Goal: Information Seeking & Learning: Learn about a topic

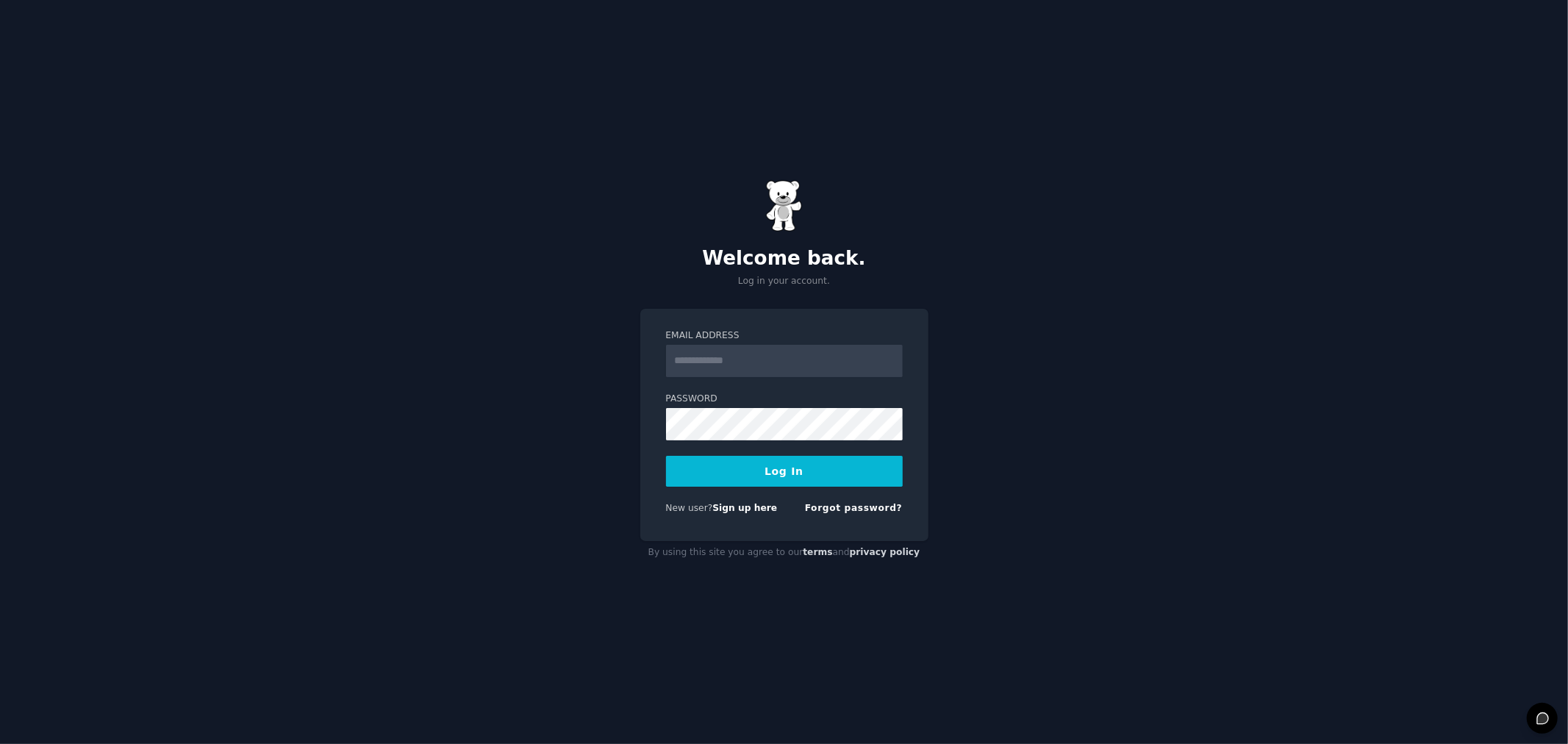
type input "**********"
click at [839, 468] on button "Log In" at bounding box center [784, 470] width 237 height 31
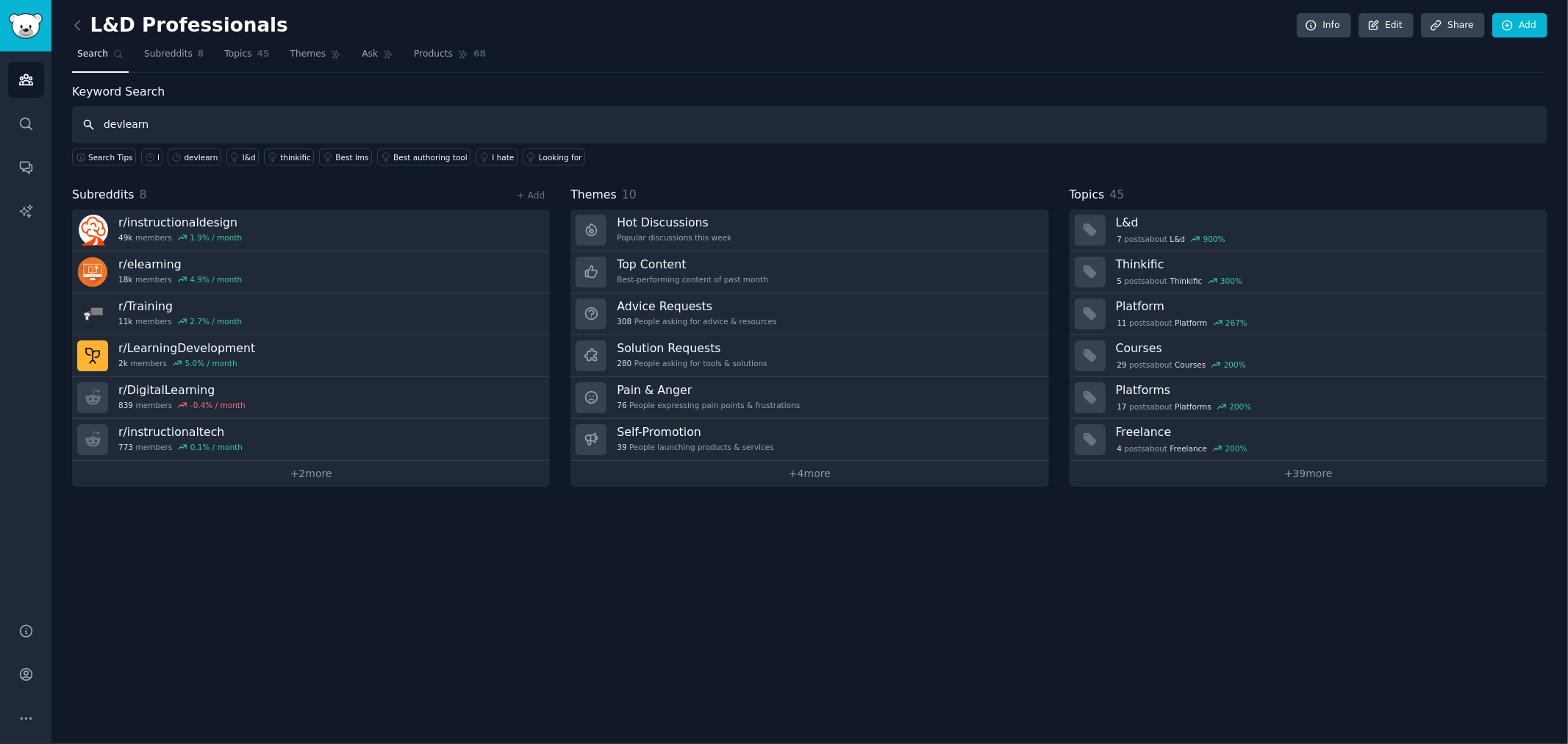
type input "devlearn"
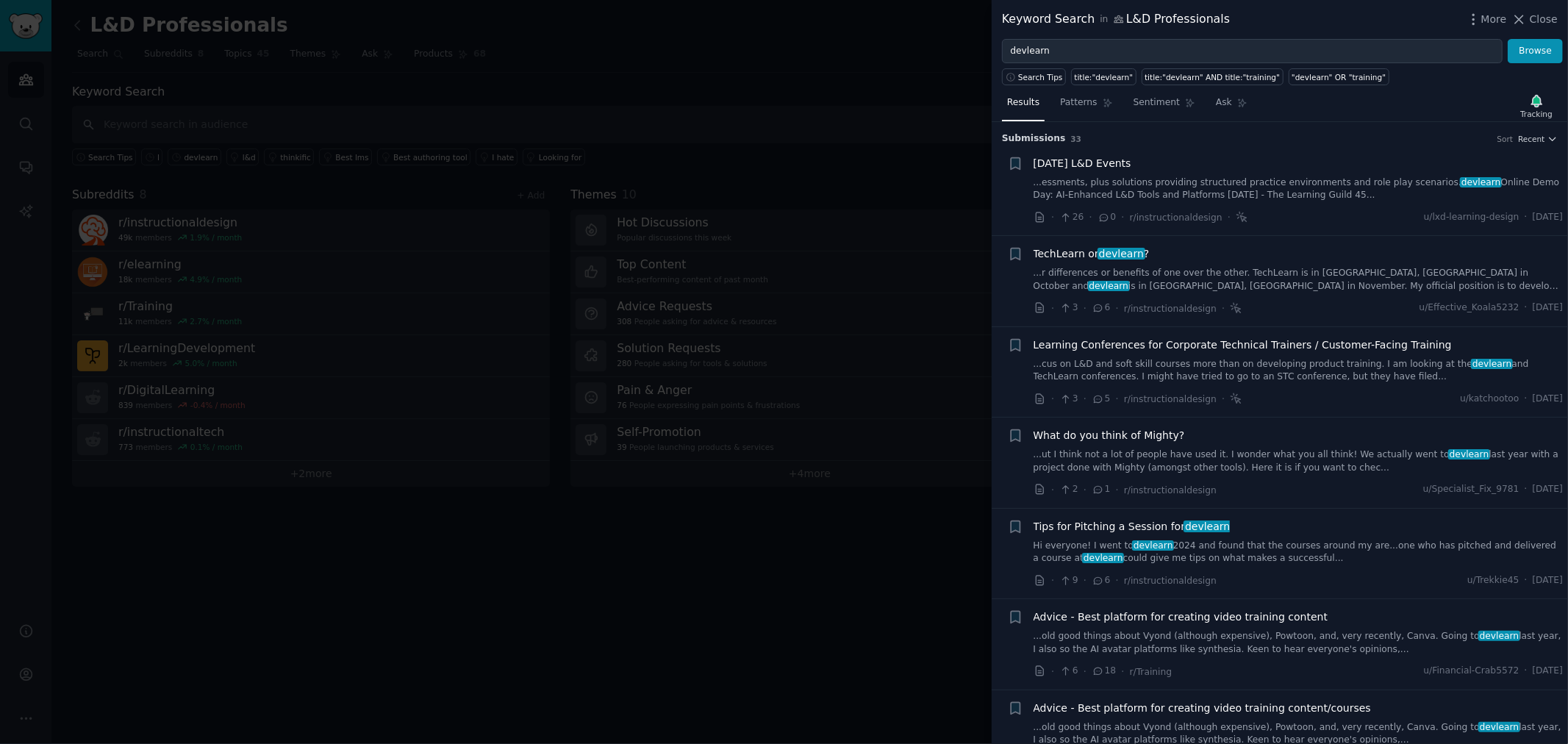
click at [743, 267] on div at bounding box center [784, 372] width 1568 height 744
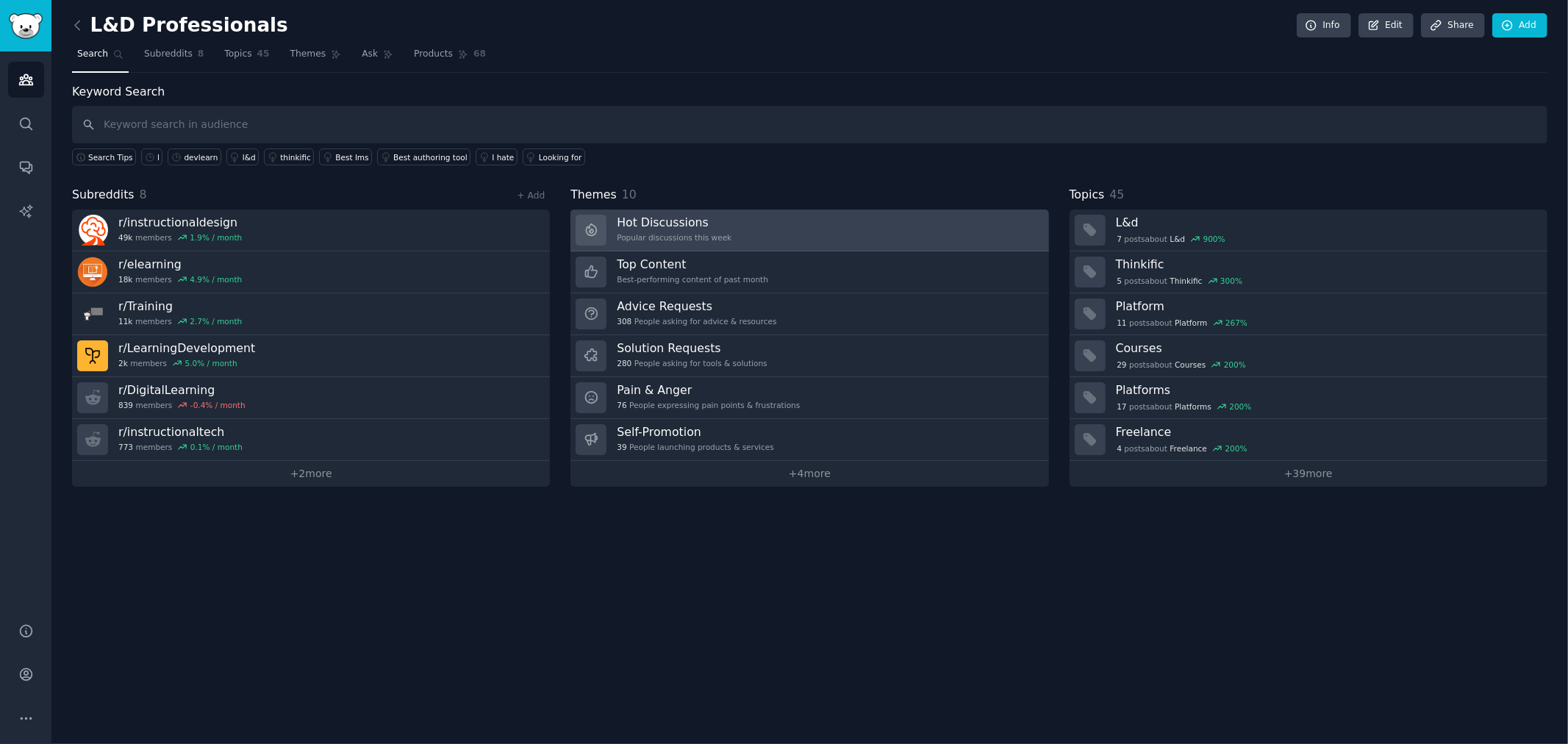
click at [773, 223] on link "Hot Discussions Popular discussions this week" at bounding box center [809, 230] width 478 height 42
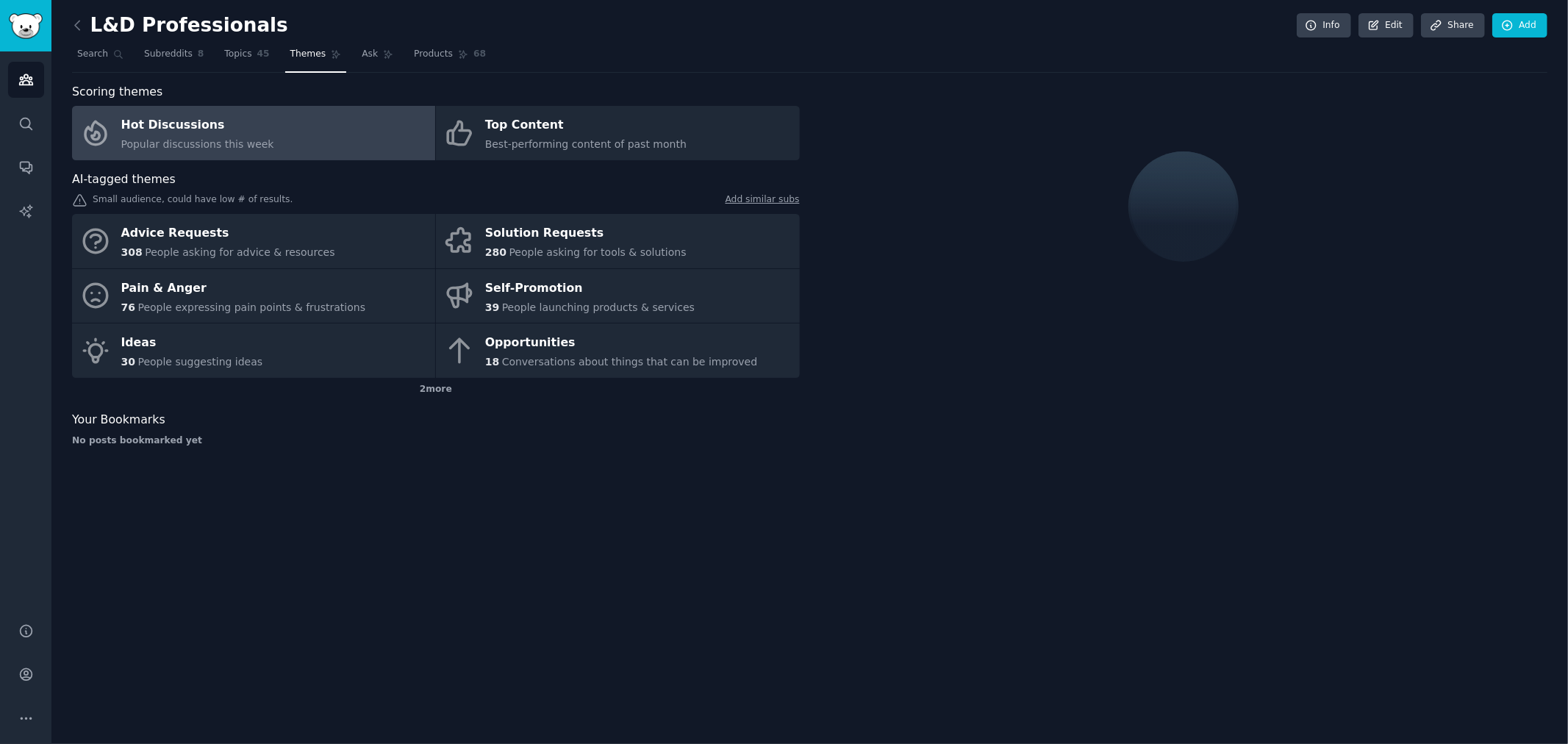
click at [334, 134] on link "Hot Discussions Popular discussions this week" at bounding box center [254, 133] width 363 height 54
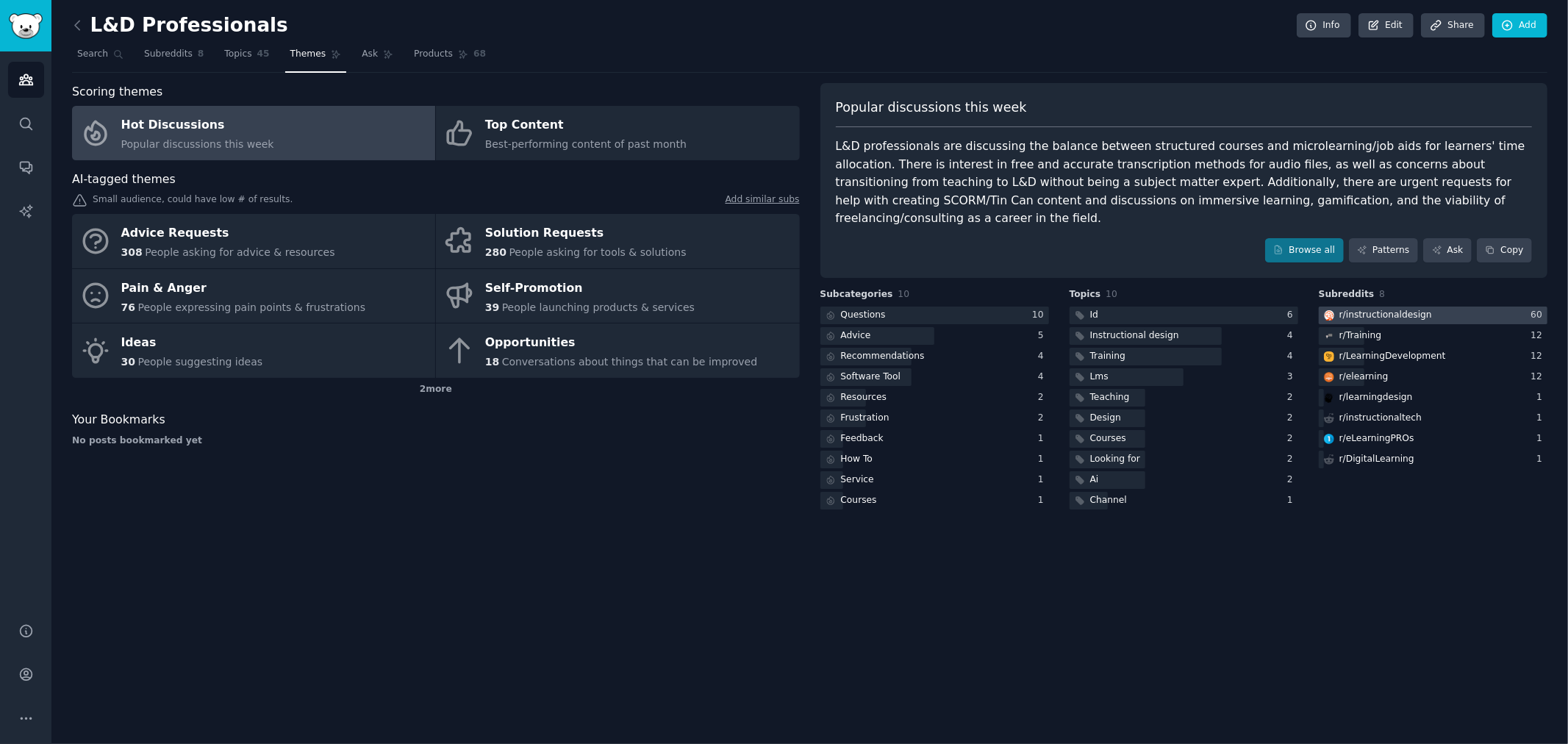
click at [1469, 307] on div at bounding box center [1433, 315] width 229 height 18
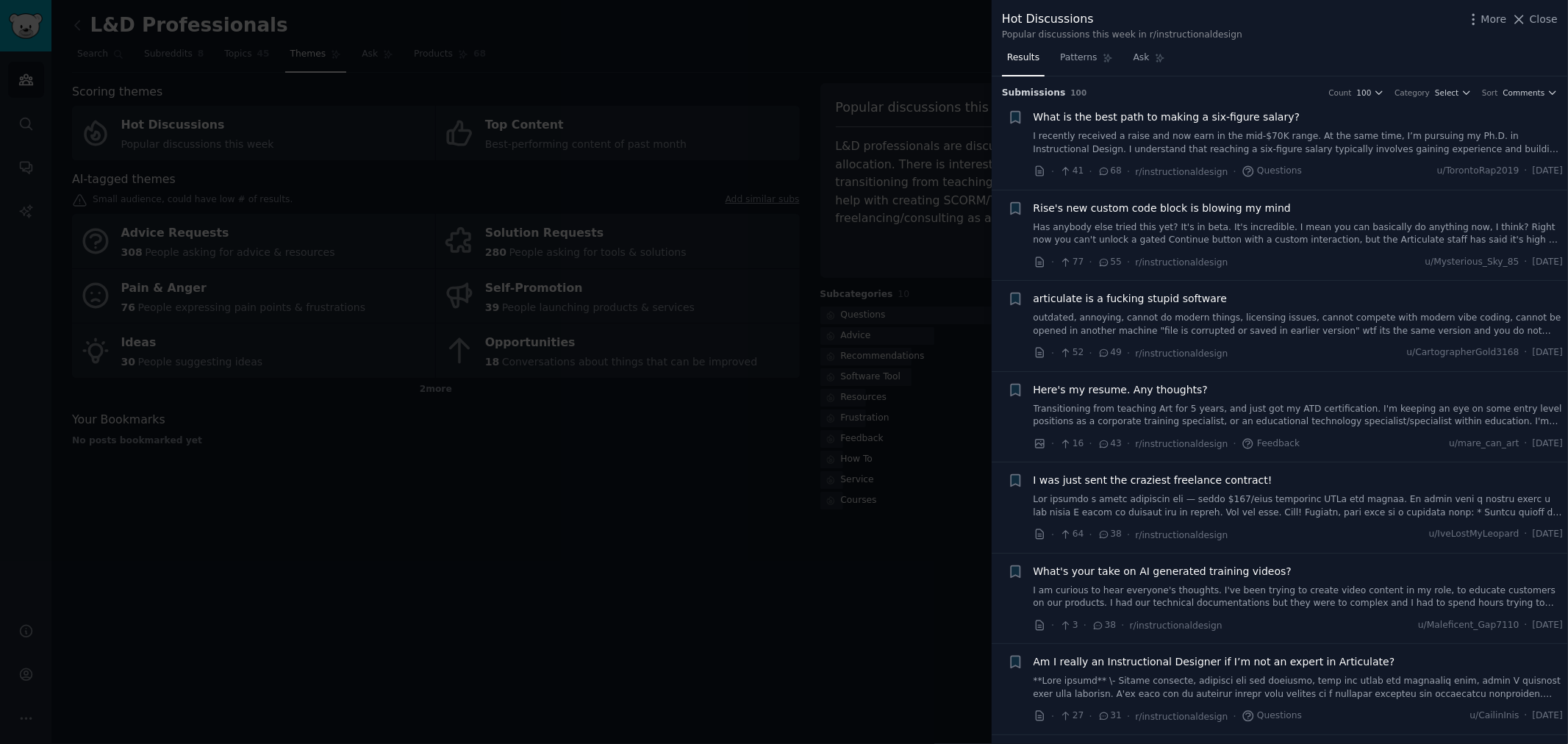
scroll to position [82, 0]
